Goal: Information Seeking & Learning: Check status

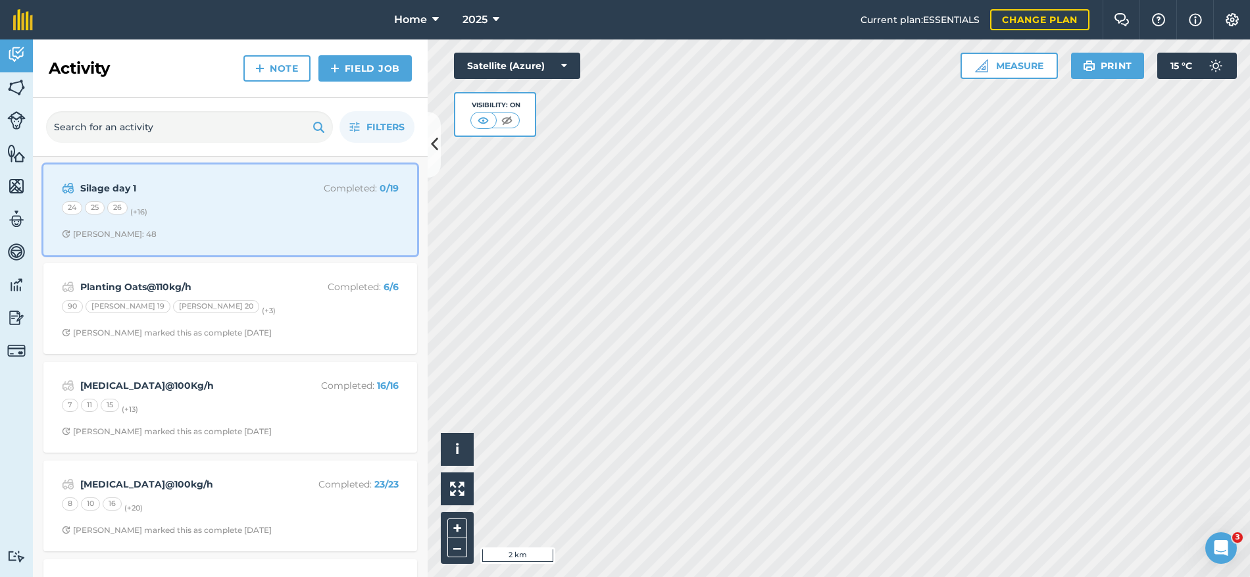
click at [333, 198] on div "Silage day 1 Completed : 0 / 19 24 25 26 (+ 16 ) Stephen S: 48" at bounding box center [230, 209] width 358 height 75
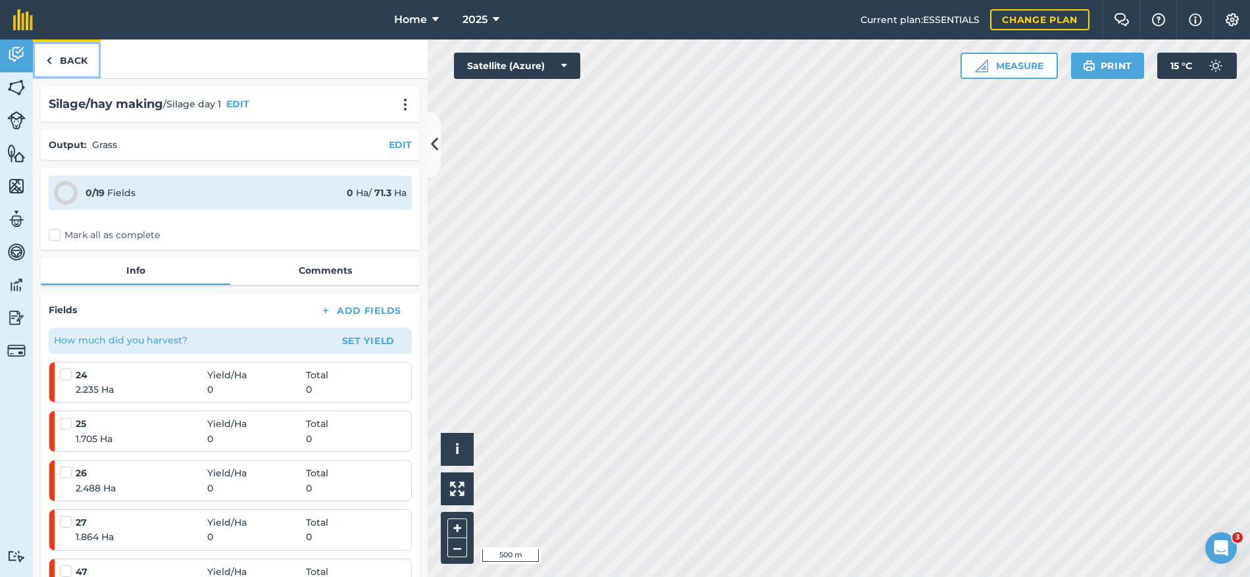
click at [84, 64] on link "Back" at bounding box center [67, 58] width 68 height 39
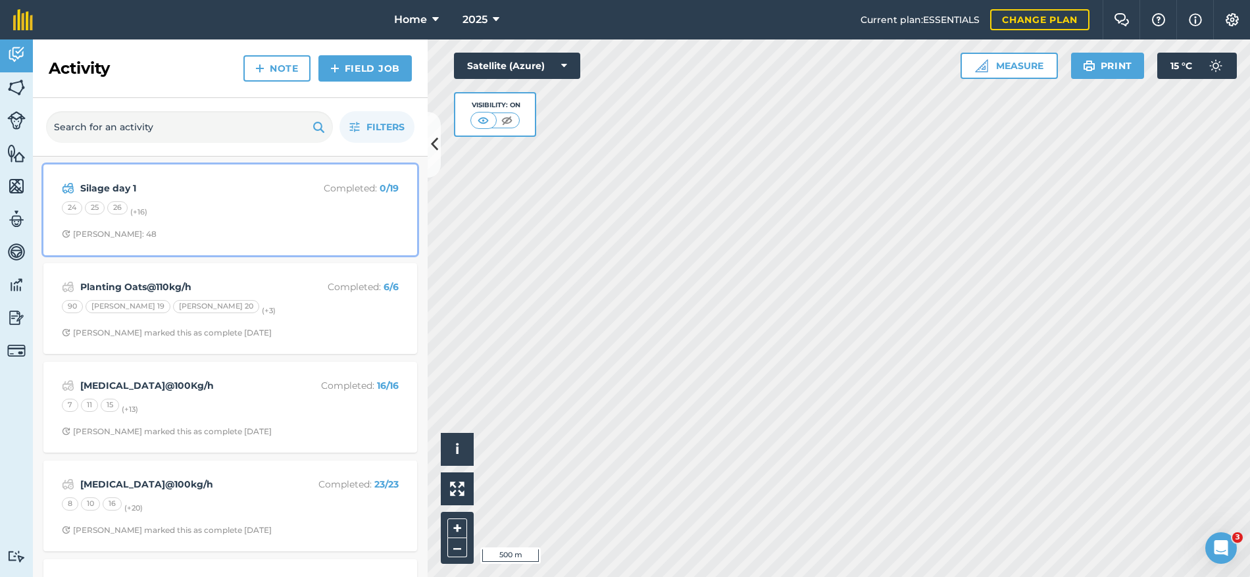
click at [291, 213] on div "24 25 26 (+ 16 )" at bounding box center [230, 209] width 337 height 17
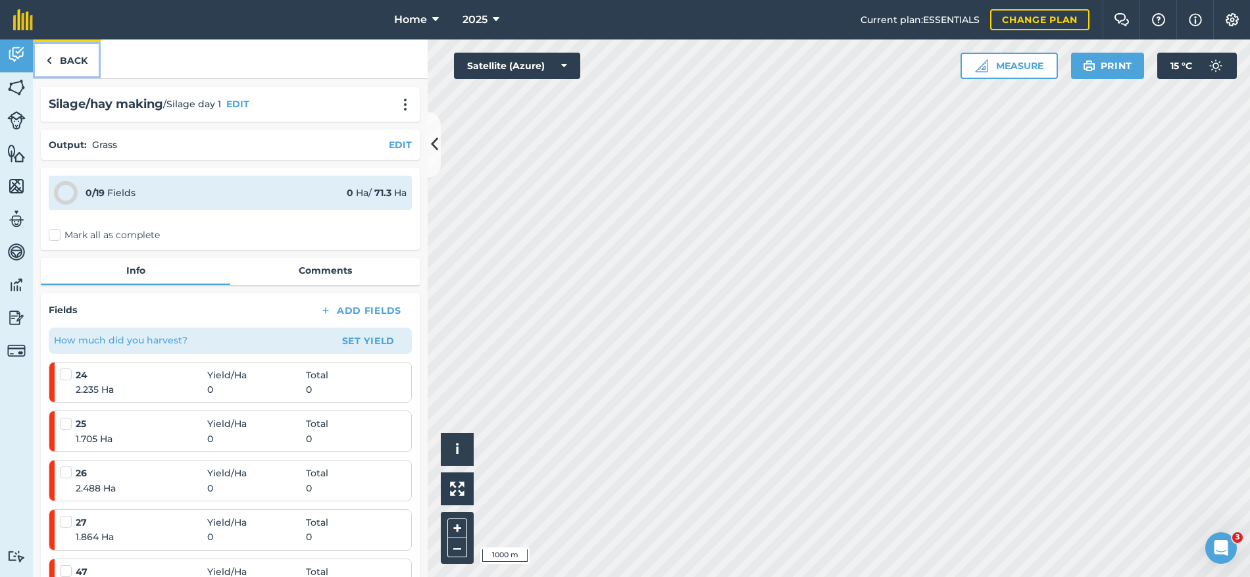
click at [84, 67] on link "Back" at bounding box center [67, 58] width 68 height 39
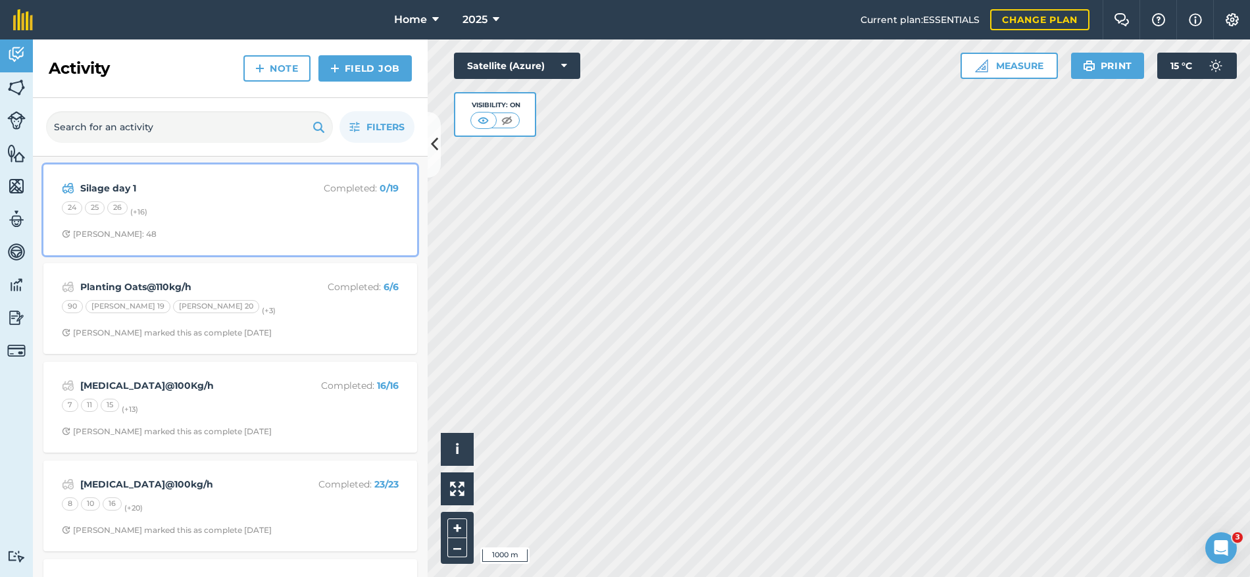
click at [216, 218] on div "24 25 26 (+ 16 )" at bounding box center [230, 209] width 337 height 17
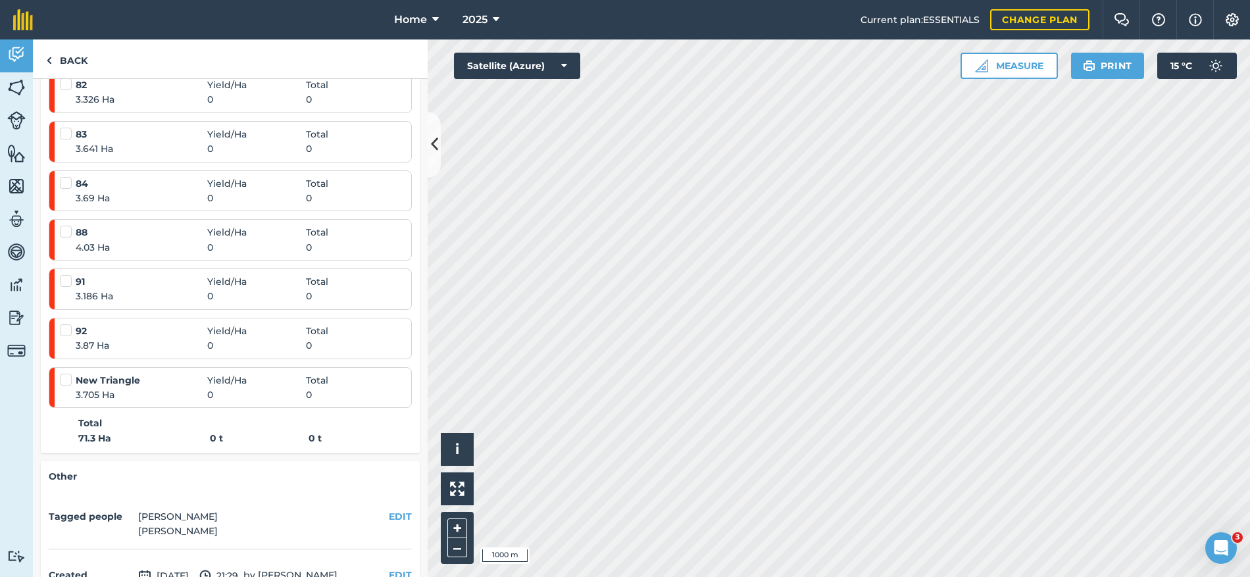
scroll to position [1002, 0]
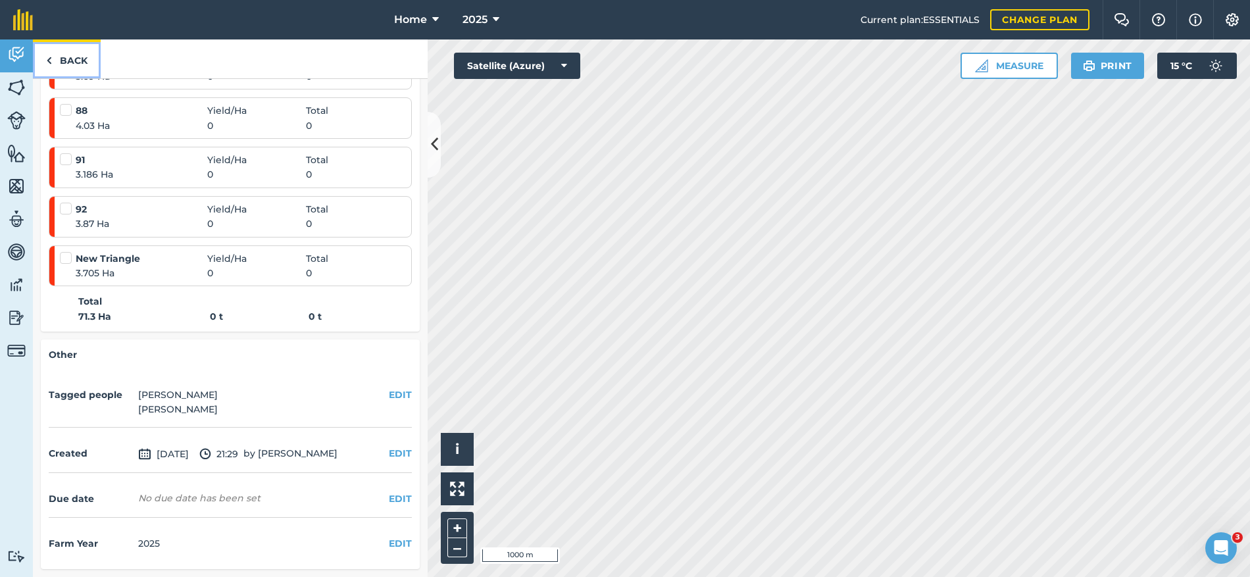
click at [76, 57] on link "Back" at bounding box center [67, 58] width 68 height 39
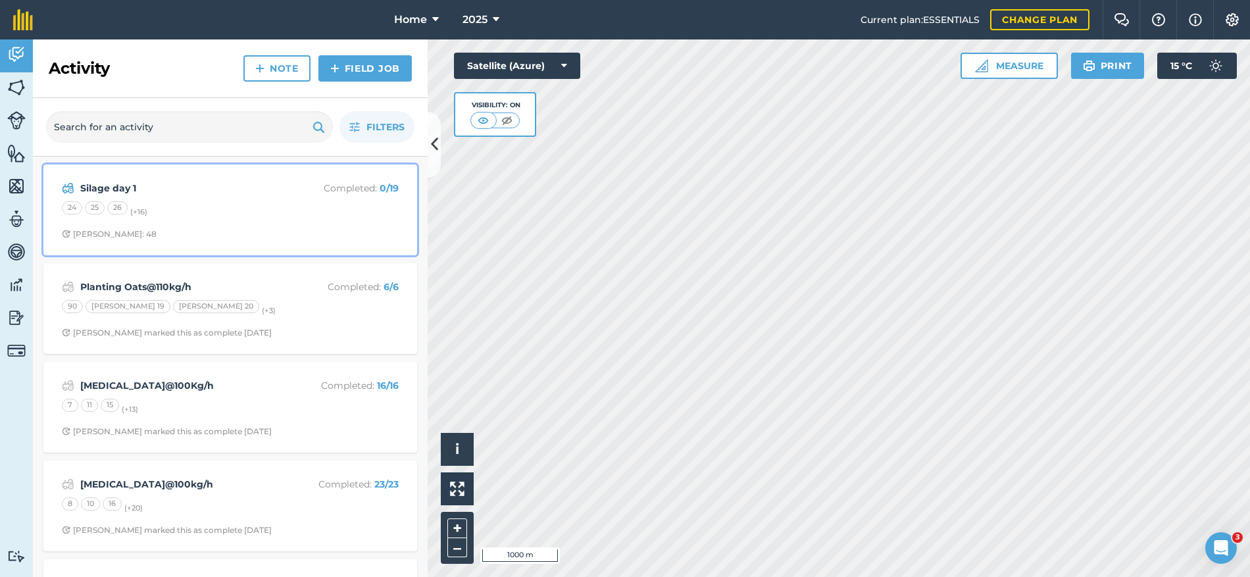
click at [240, 235] on span "Stephen S: 48" at bounding box center [230, 234] width 337 height 11
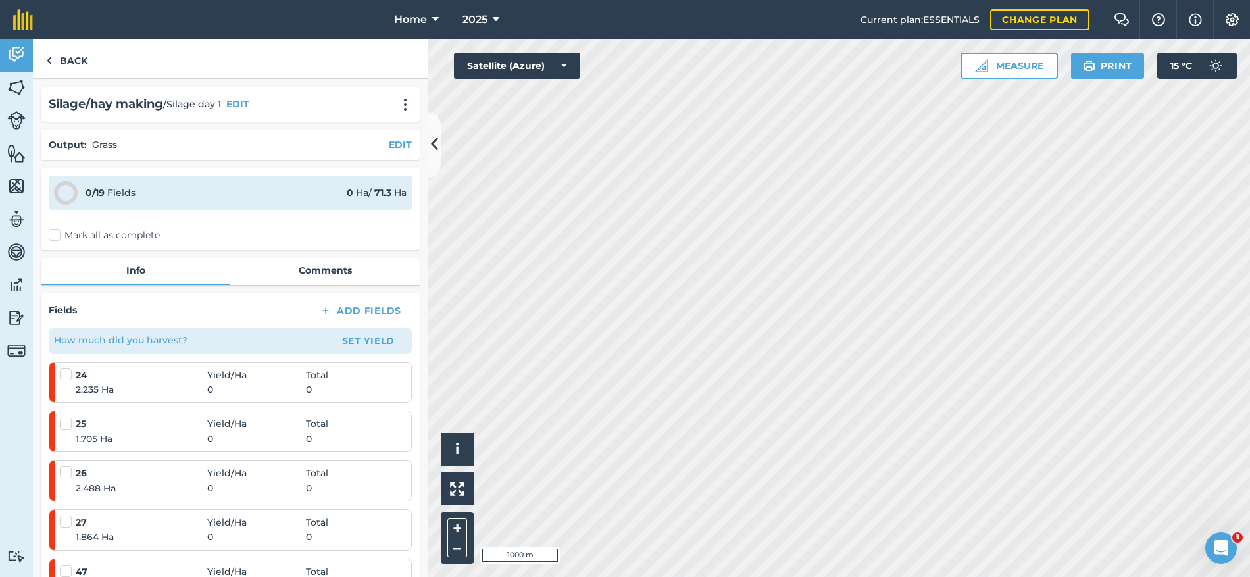
click at [101, 61] on div "Back" at bounding box center [230, 58] width 395 height 39
click at [68, 54] on link "Back" at bounding box center [67, 58] width 68 height 39
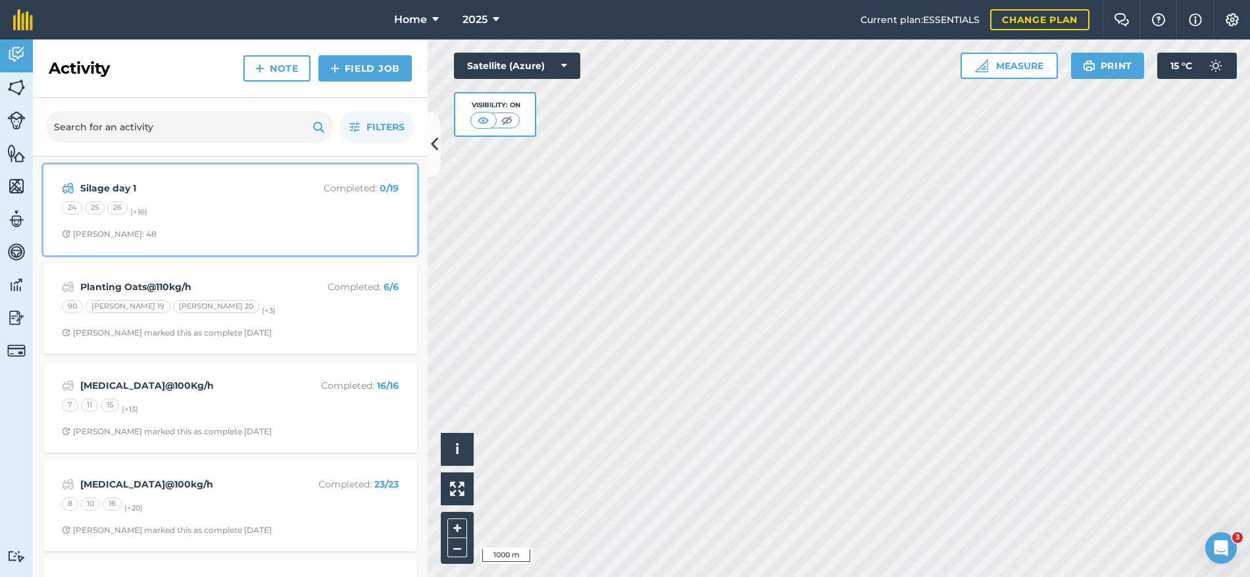
click at [290, 228] on div "Silage day 1 Completed : 0 / 19 24 25 26 (+ 16 ) Stephen S: 48" at bounding box center [230, 209] width 358 height 75
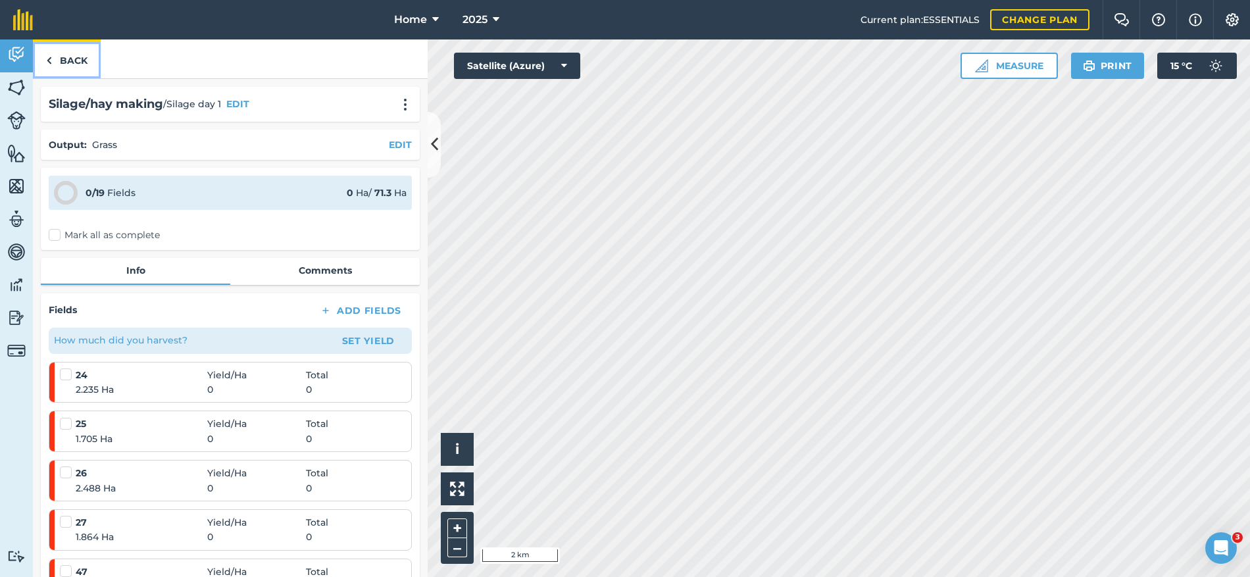
click at [61, 55] on link "Back" at bounding box center [67, 58] width 68 height 39
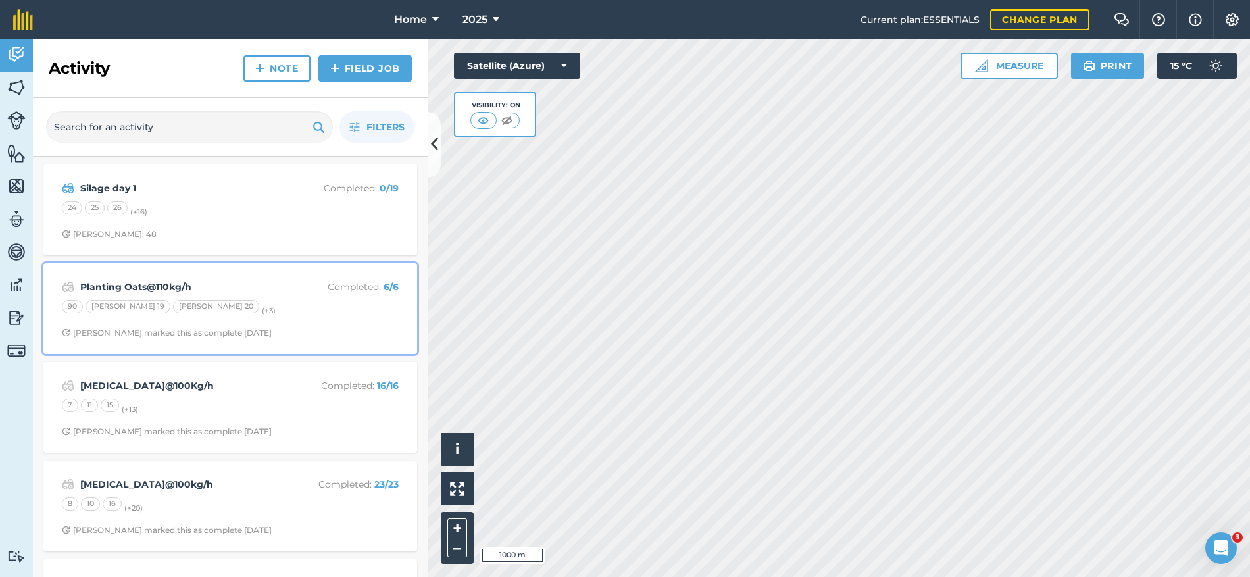
click at [250, 315] on div "90 Boyles 19 Boyles 20 (+ 3 )" at bounding box center [230, 308] width 337 height 17
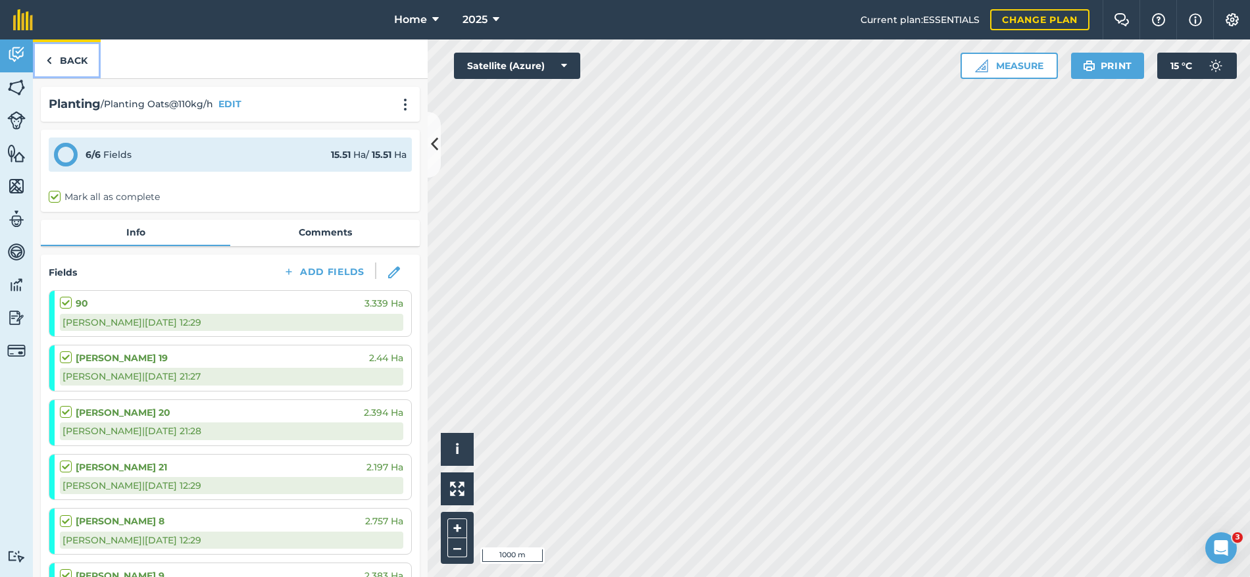
click at [47, 53] on img at bounding box center [49, 61] width 6 height 16
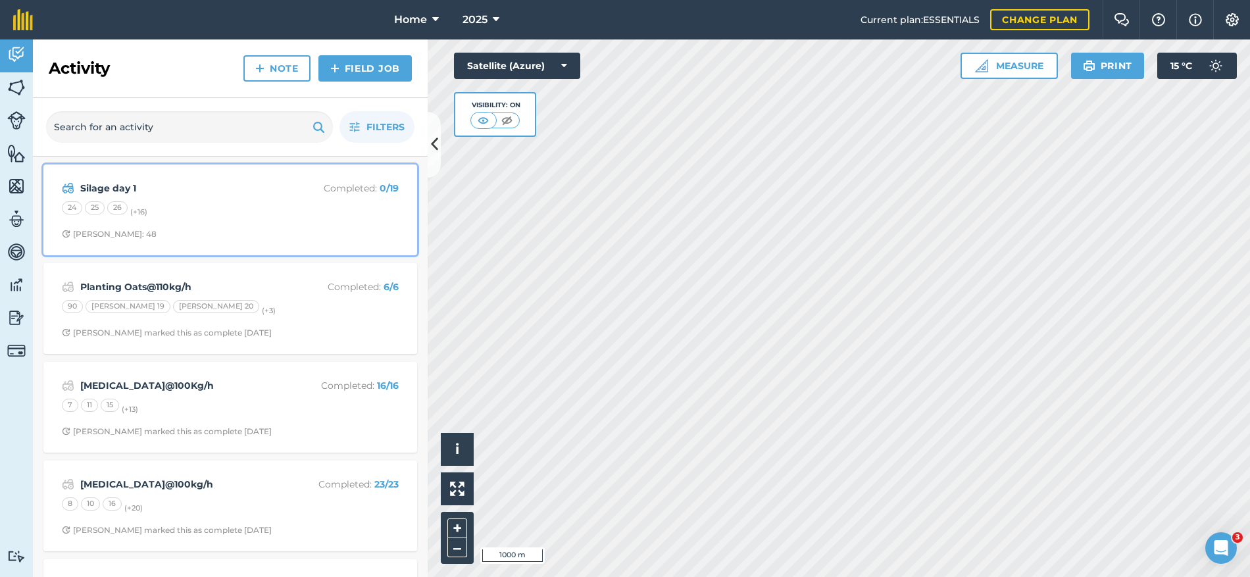
click at [162, 218] on div "Silage day 1 Completed : 0 / 19 24 25 26 (+ 16 ) Stephen S: 48" at bounding box center [230, 209] width 358 height 75
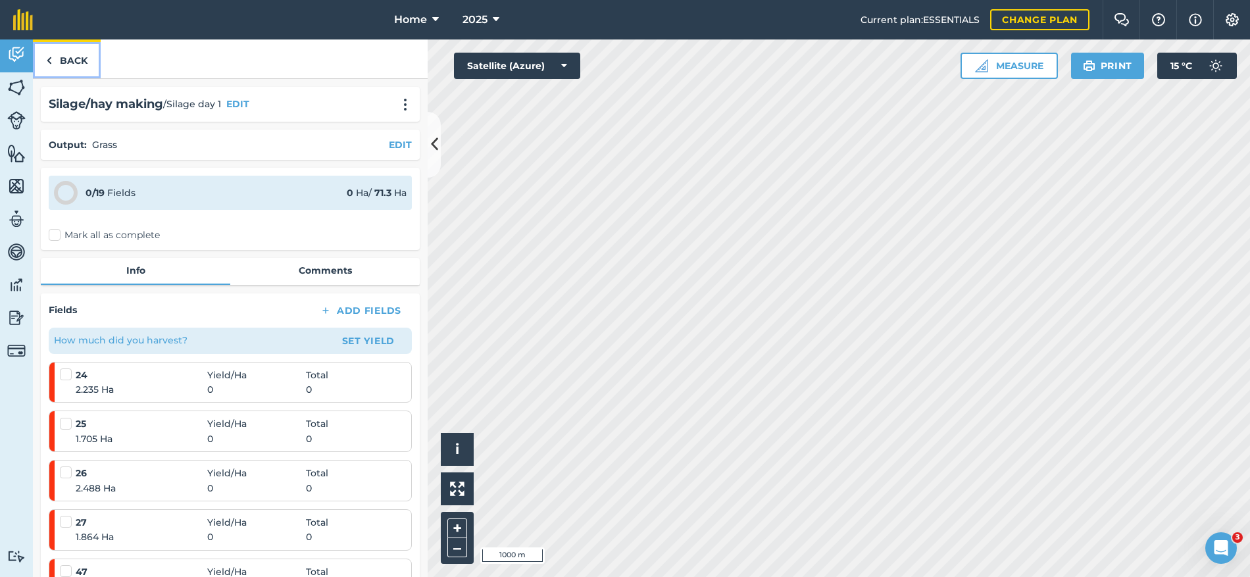
click at [75, 57] on link "Back" at bounding box center [67, 58] width 68 height 39
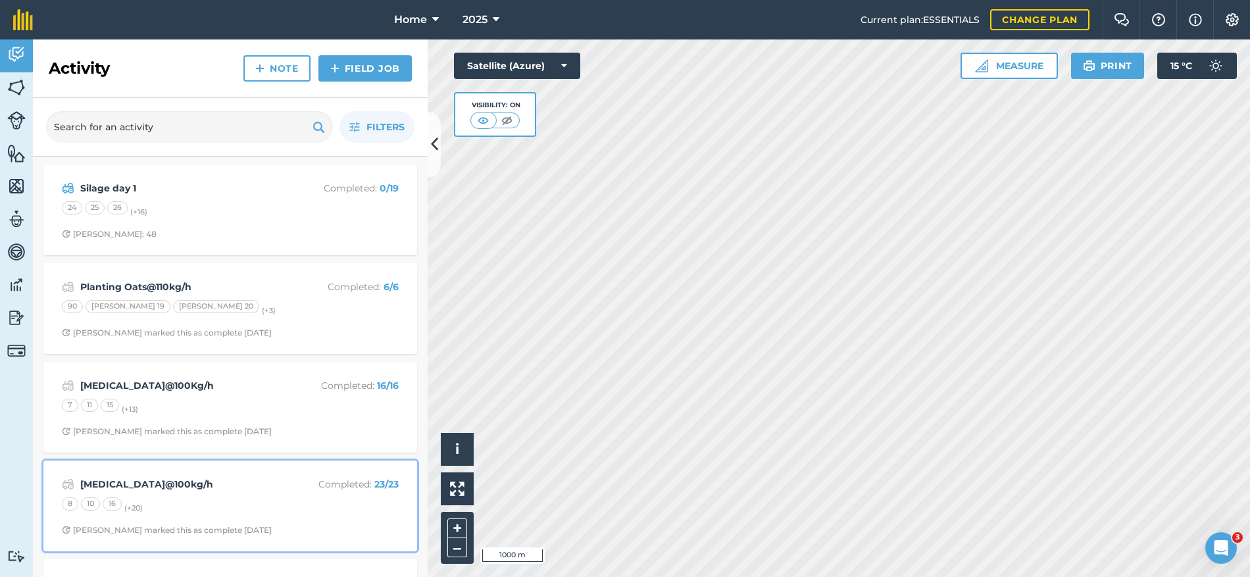
click at [266, 501] on div "8 10 16 (+ 20 )" at bounding box center [230, 505] width 337 height 17
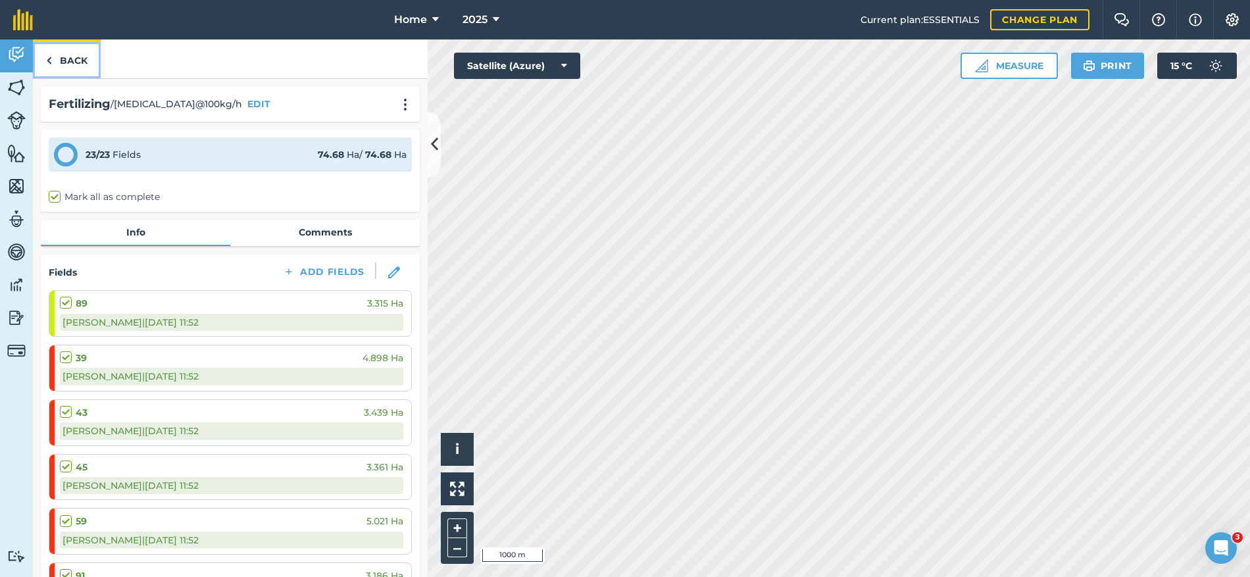
click at [64, 50] on link "Back" at bounding box center [67, 58] width 68 height 39
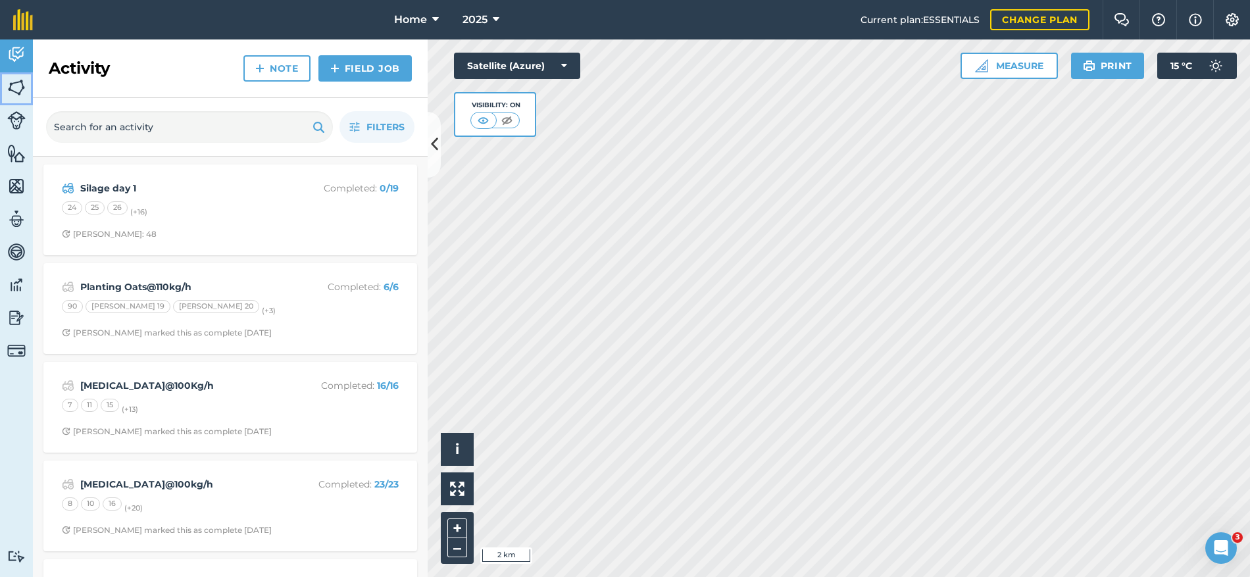
click at [10, 86] on img at bounding box center [16, 88] width 18 height 20
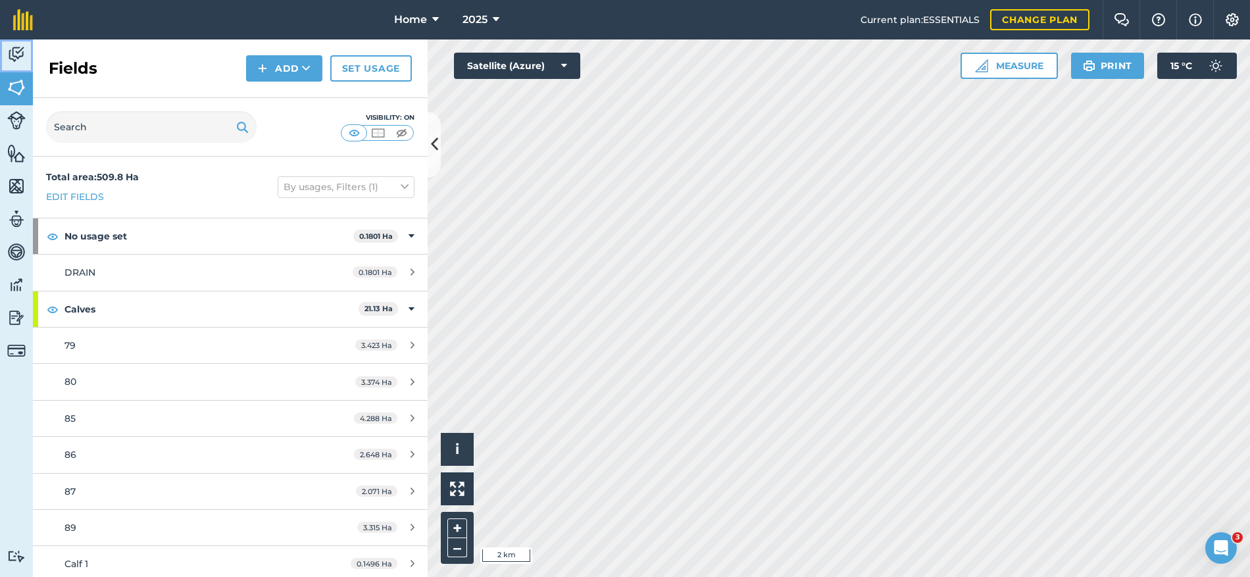
click at [18, 54] on img at bounding box center [16, 55] width 18 height 20
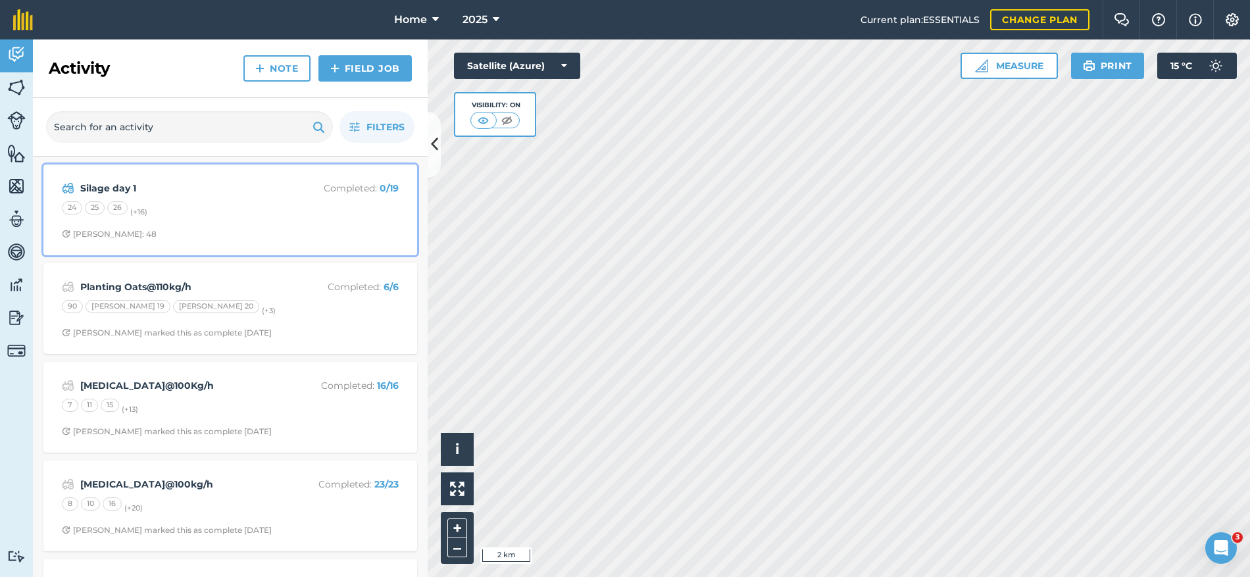
click at [187, 213] on div "24 25 26 (+ 16 )" at bounding box center [230, 209] width 337 height 17
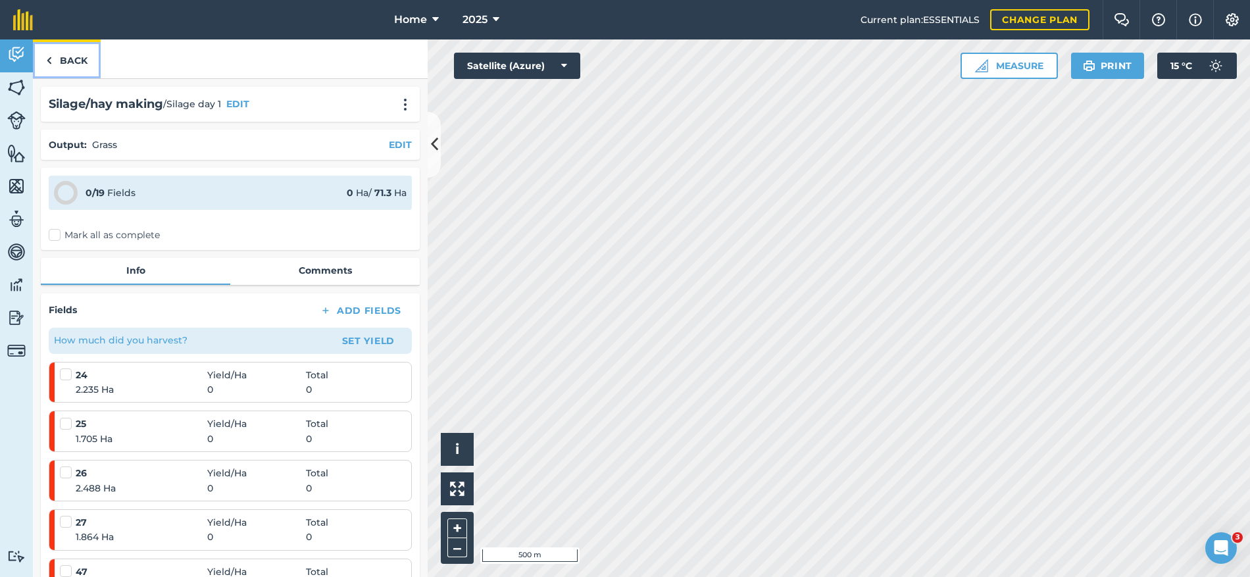
click at [53, 60] on link "Back" at bounding box center [67, 58] width 68 height 39
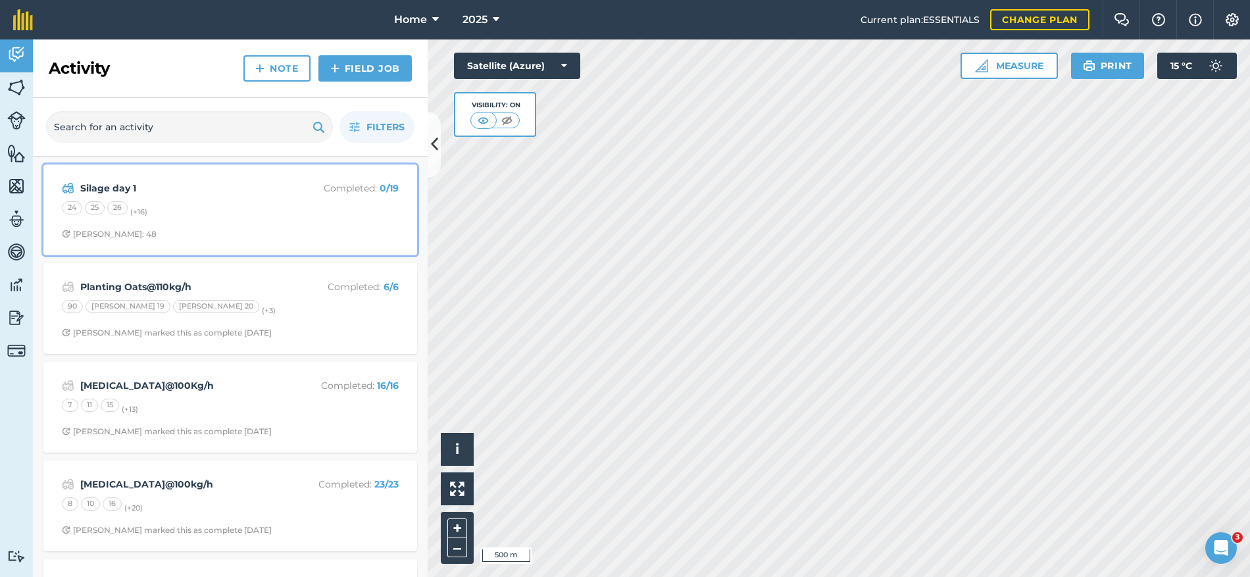
click at [224, 210] on div "24 25 26 (+ 16 )" at bounding box center [230, 209] width 337 height 17
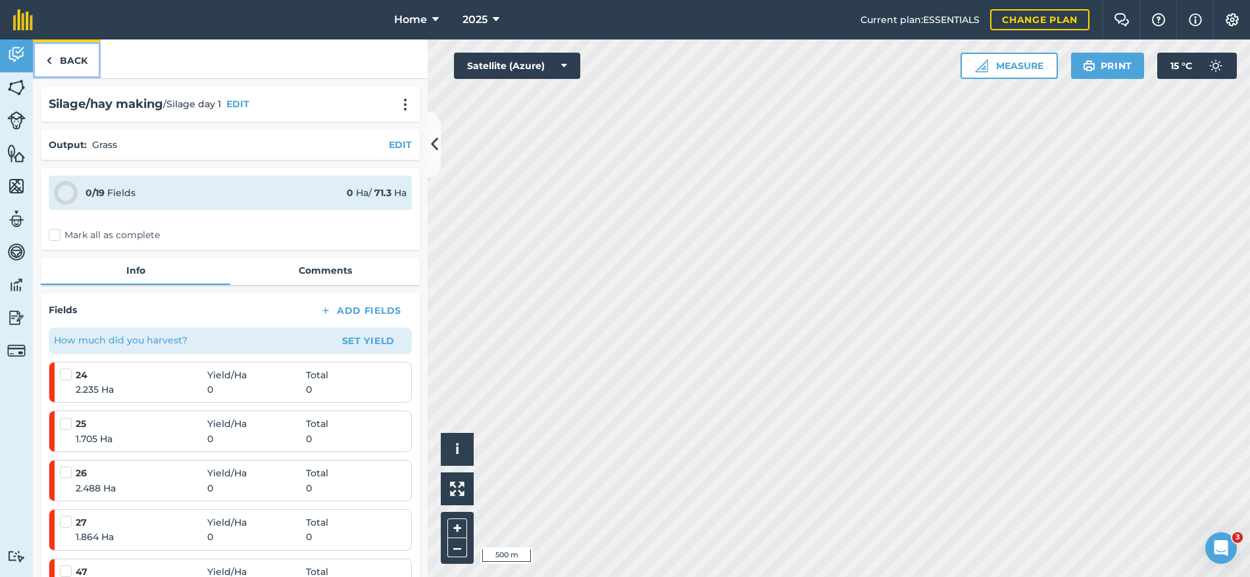
click at [69, 56] on link "Back" at bounding box center [67, 58] width 68 height 39
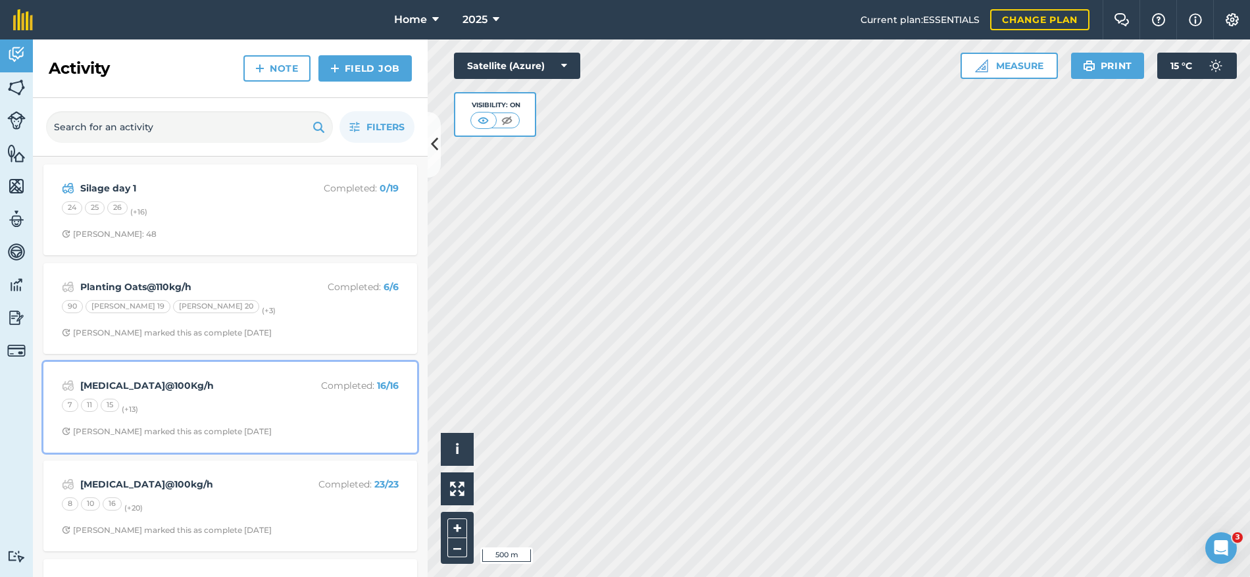
click at [279, 420] on div "Urea@100Kg/h Completed : 16 / 16 7 11 15 (+ 13 ) Stephen S marked this as compl…" at bounding box center [230, 407] width 358 height 75
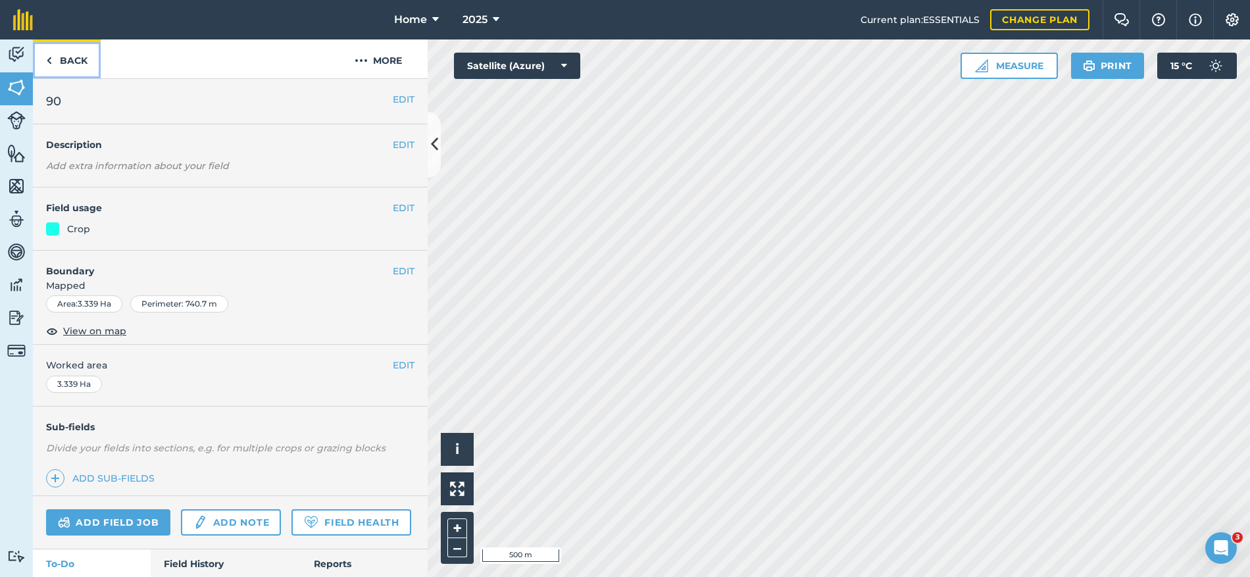
click at [60, 63] on link "Back" at bounding box center [67, 58] width 68 height 39
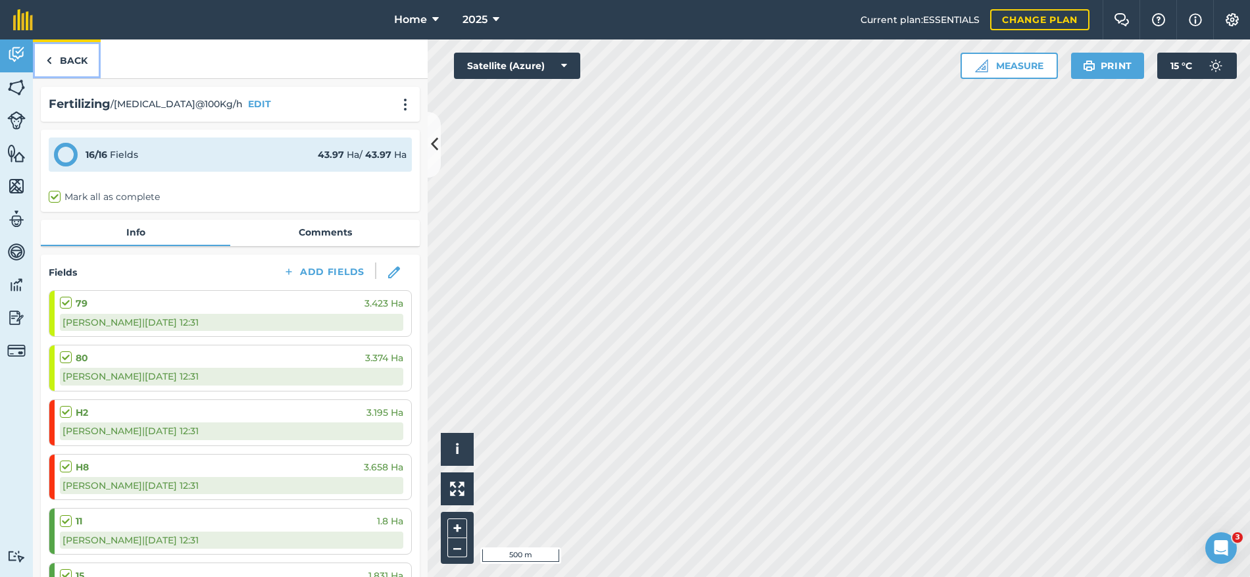
click at [78, 58] on link "Back" at bounding box center [67, 58] width 68 height 39
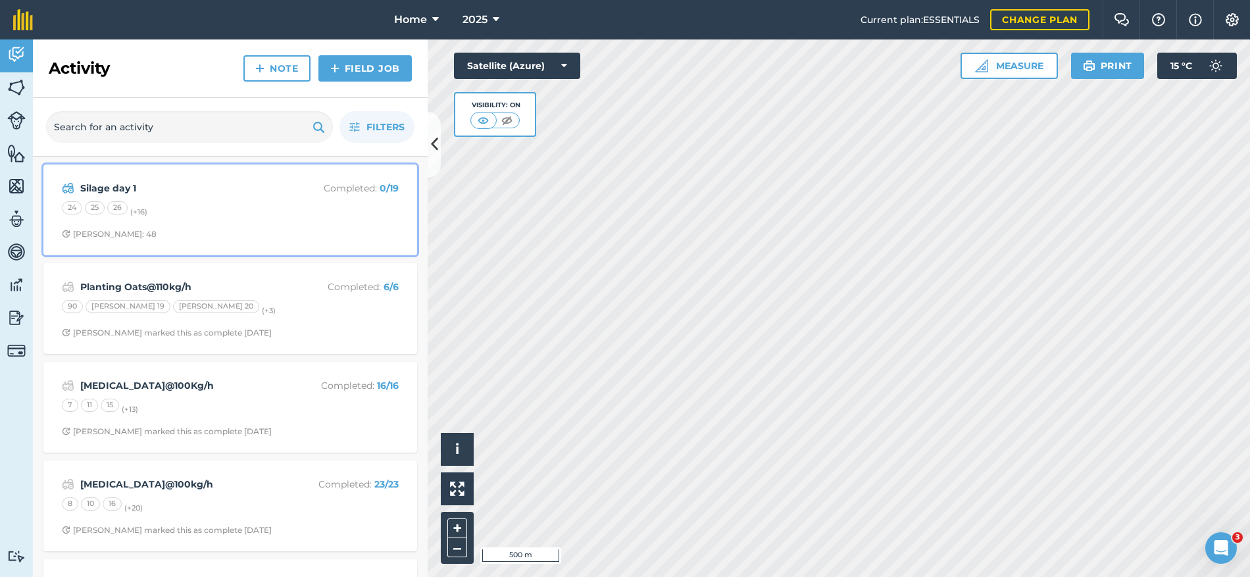
click at [283, 235] on span "Stephen S: 48" at bounding box center [230, 234] width 337 height 11
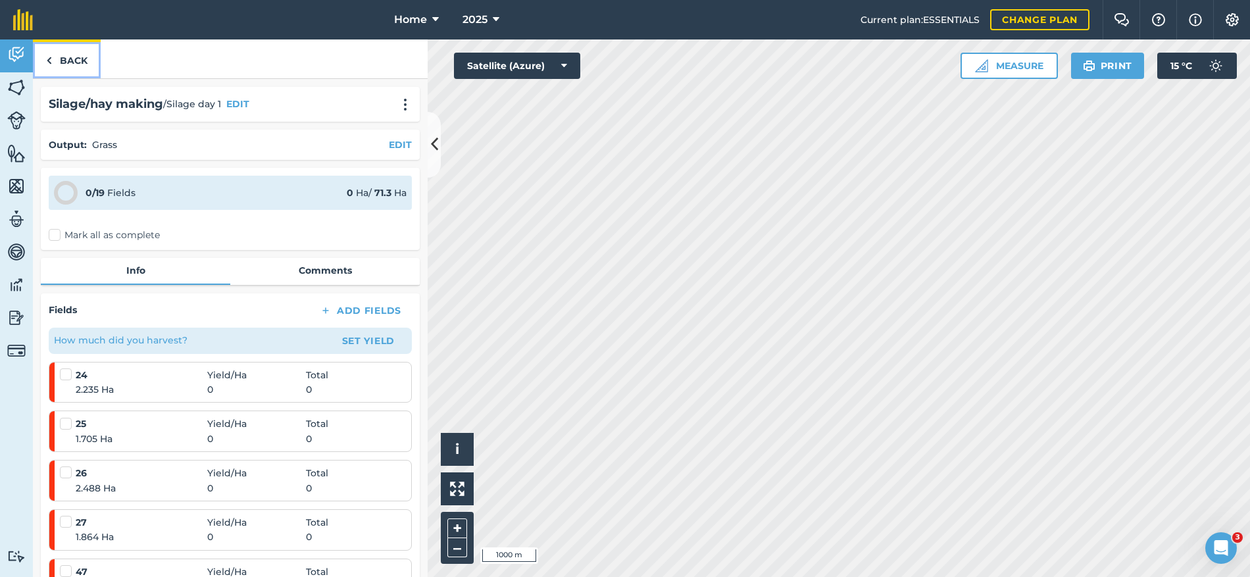
click at [78, 60] on link "Back" at bounding box center [67, 58] width 68 height 39
